Goal: Answer question/provide support

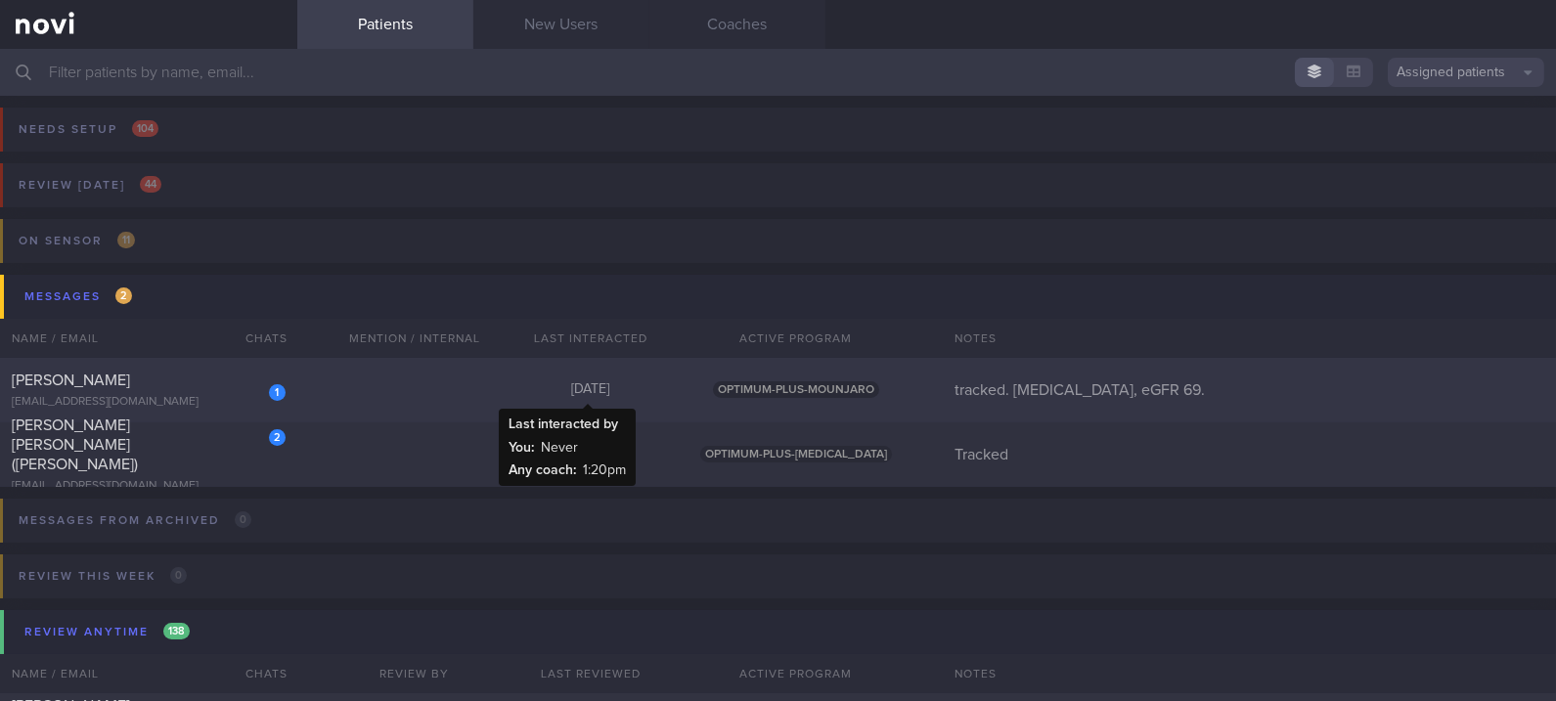
click at [523, 387] on div "[DATE]" at bounding box center [591, 390] width 176 height 18
select select "8"
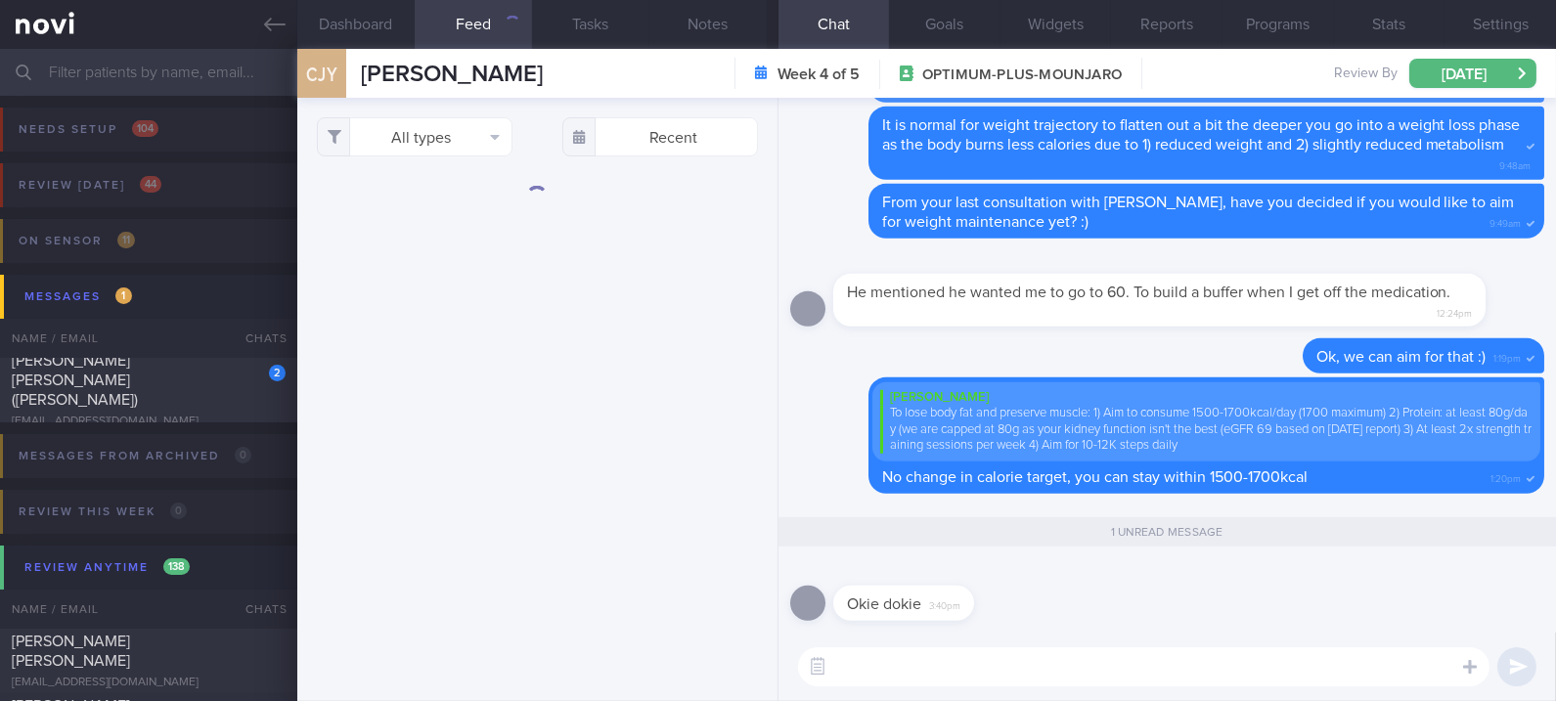
click at [974, 681] on textarea at bounding box center [1143, 666] width 691 height 39
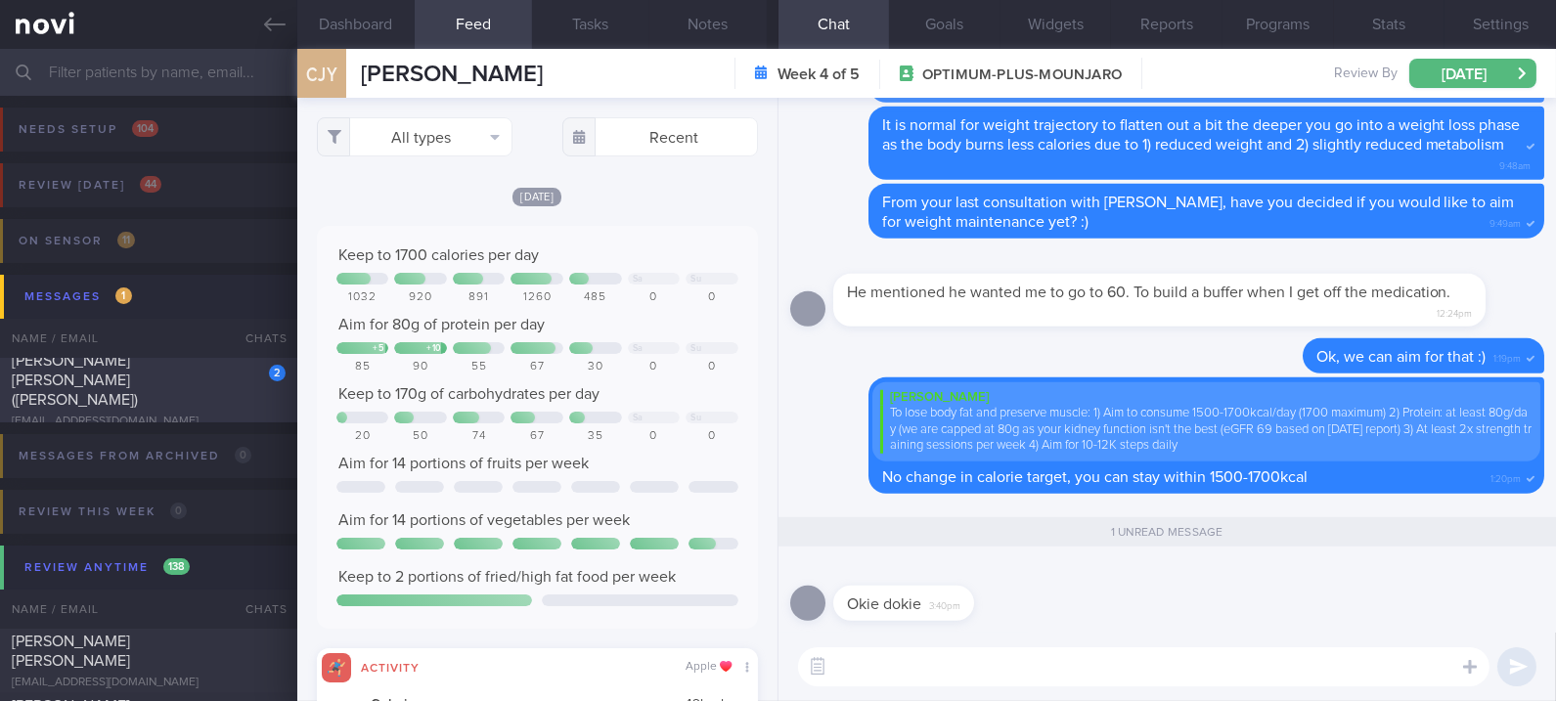
click at [177, 393] on div "[PERSON_NAME] [PERSON_NAME] ([PERSON_NAME])" at bounding box center [146, 380] width 269 height 59
type input "Tracked"
checkbox input "false"
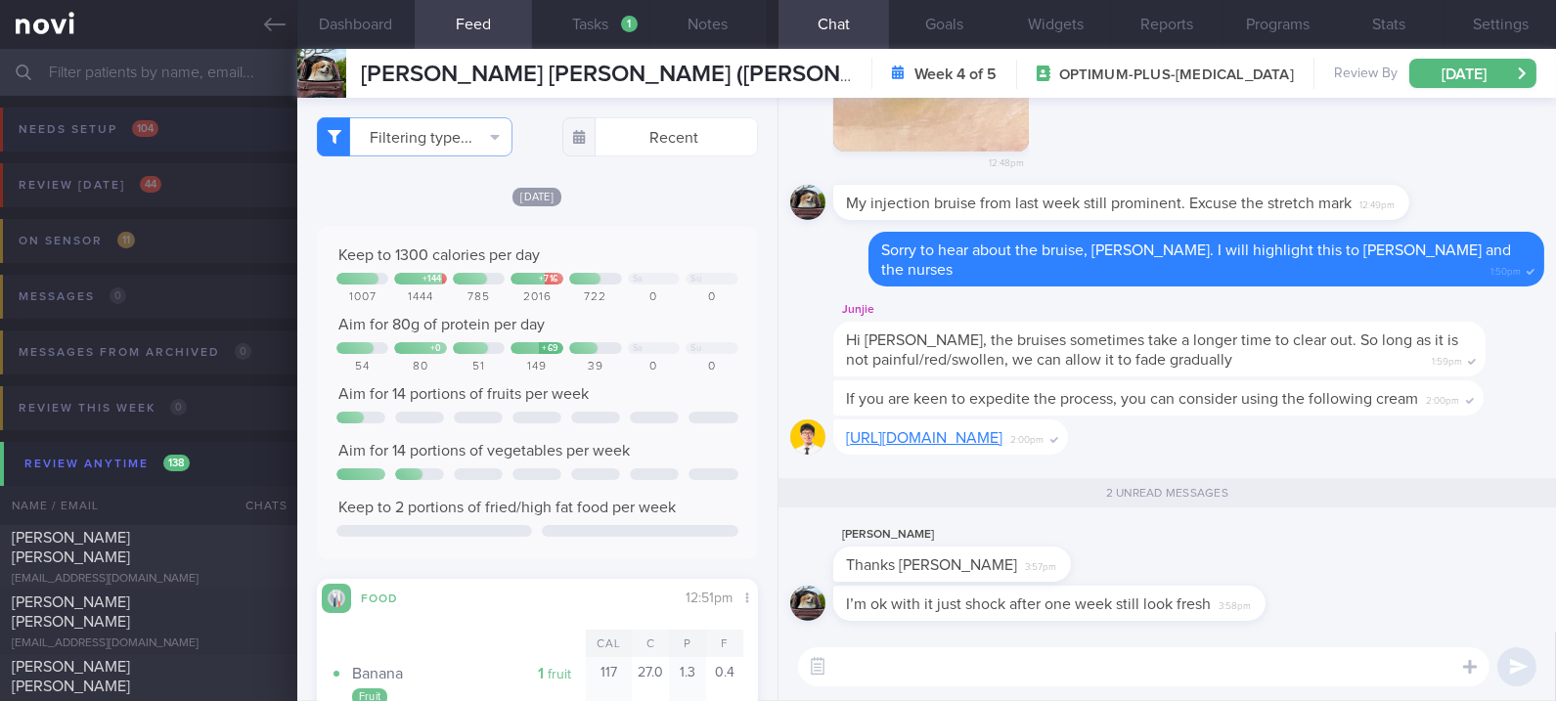
drag, startPoint x: 259, startPoint y: 22, endPoint x: 678, endPoint y: 116, distance: 429.2
click at [259, 22] on link at bounding box center [148, 24] width 297 height 49
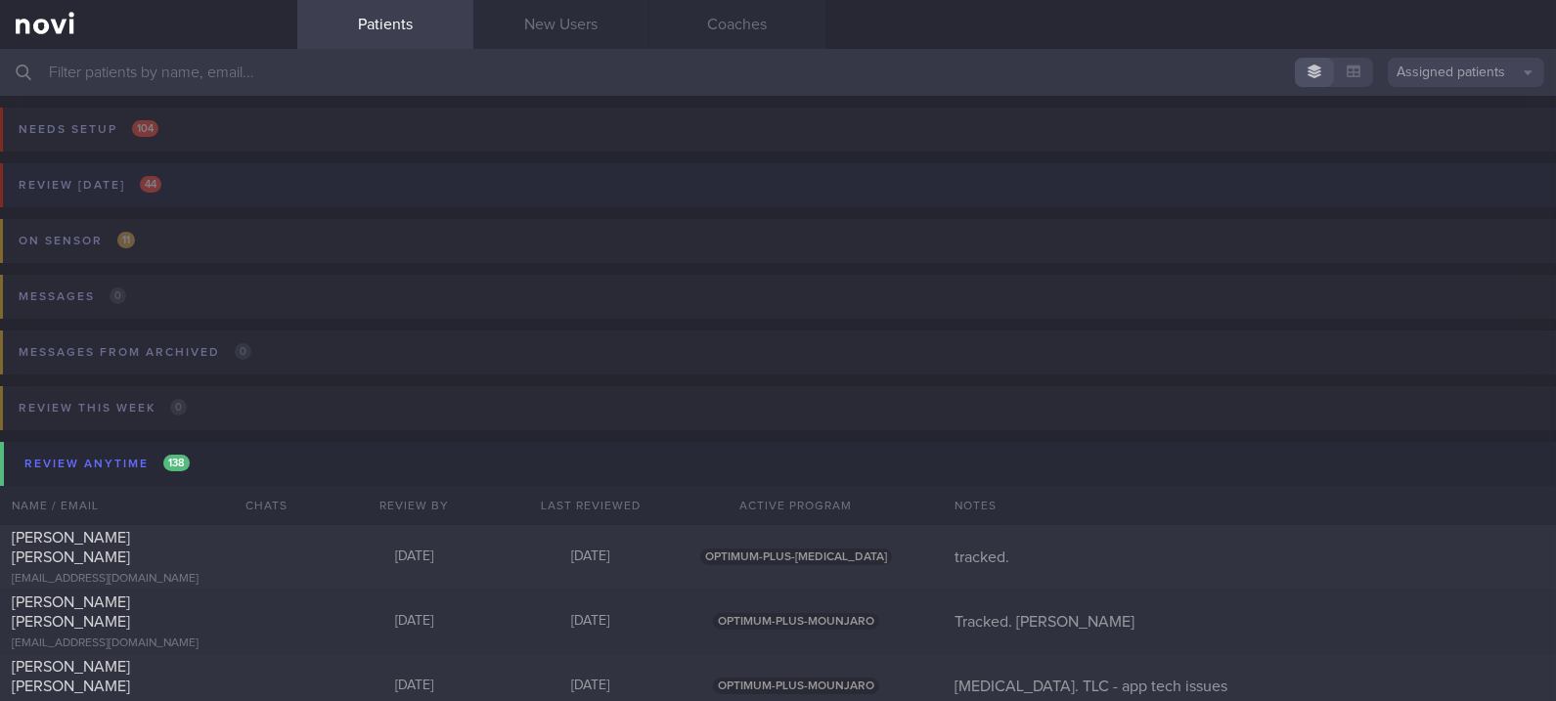
click at [333, 181] on button "Review today 44" at bounding box center [775, 191] width 1562 height 56
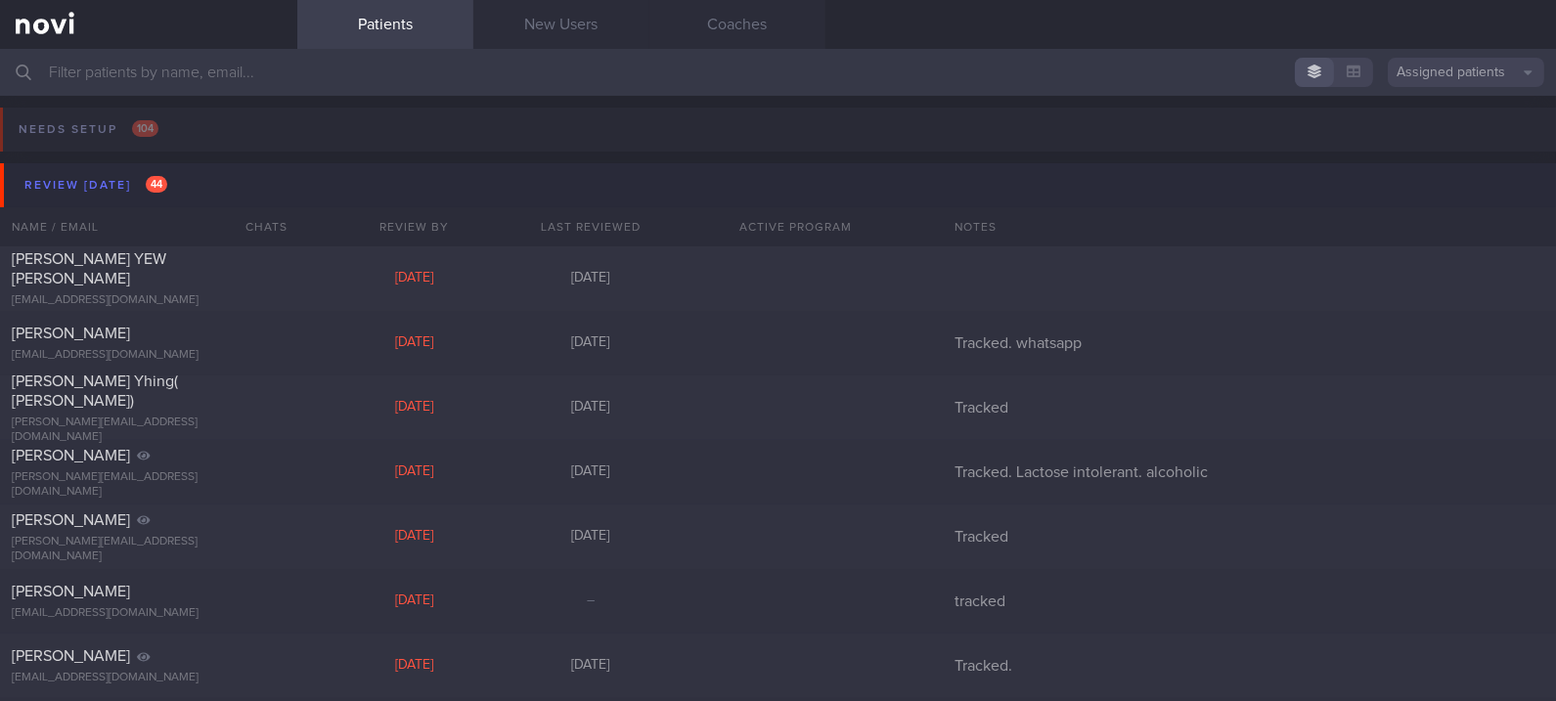
click at [258, 196] on button "Review today 44" at bounding box center [781, 185] width 1562 height 44
